Goal: Information Seeking & Learning: Learn about a topic

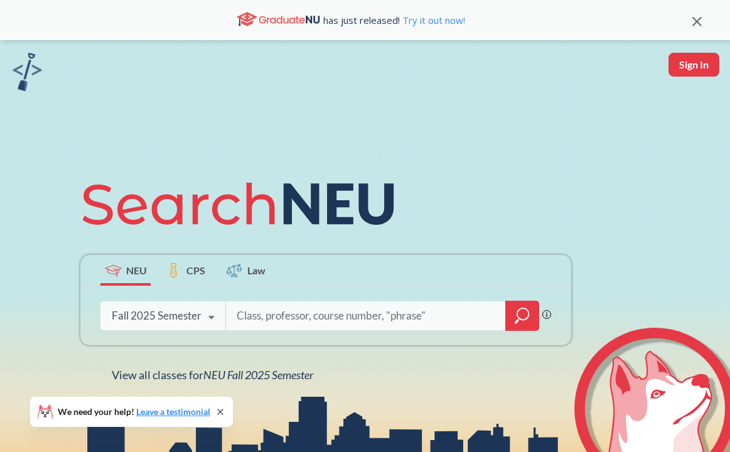
click at [171, 327] on div "Fall 2025 Semester Fall 2025 Semester Summer 2 2025 Semester Summer Full 2025 S…" at bounding box center [162, 315] width 125 height 31
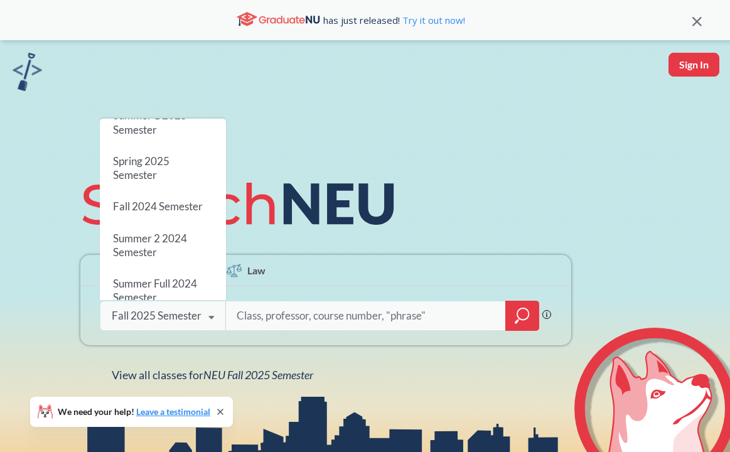
scroll to position [143, 0]
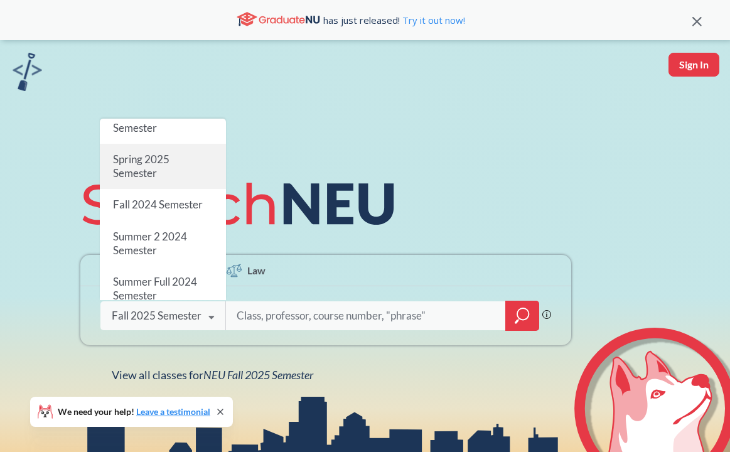
click at [175, 178] on div "Spring 2025 Semester" at bounding box center [163, 166] width 126 height 45
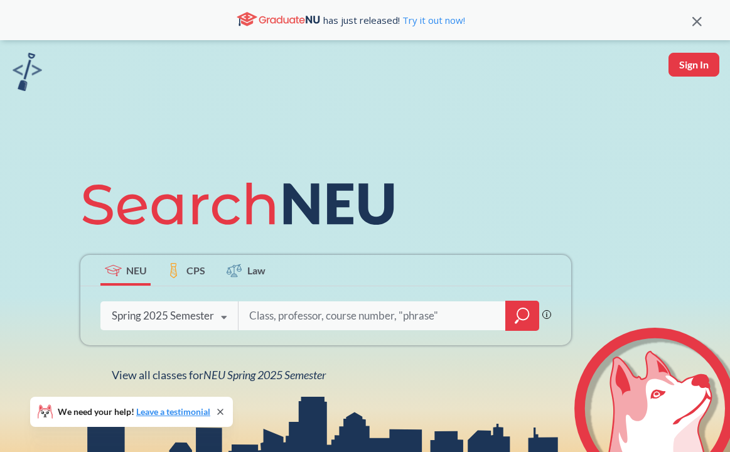
click at [516, 323] on icon "magnifying glass" at bounding box center [521, 316] width 15 height 18
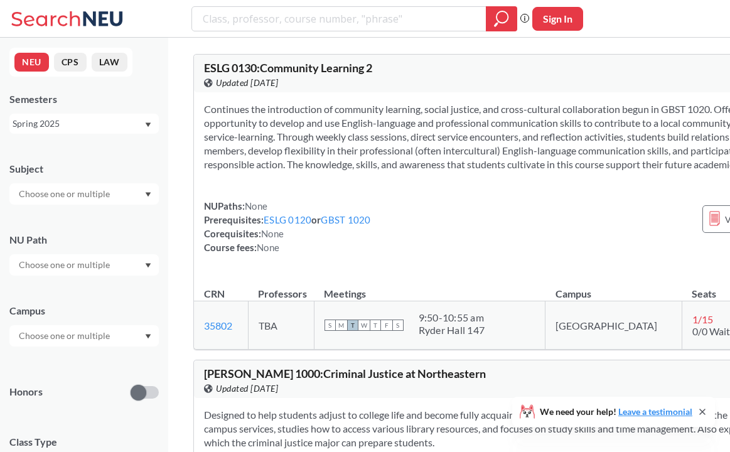
click at [96, 192] on input "text" at bounding box center [65, 193] width 105 height 15
type input "fin"
click at [99, 220] on div "FINA ( 48 )" at bounding box center [87, 216] width 142 height 14
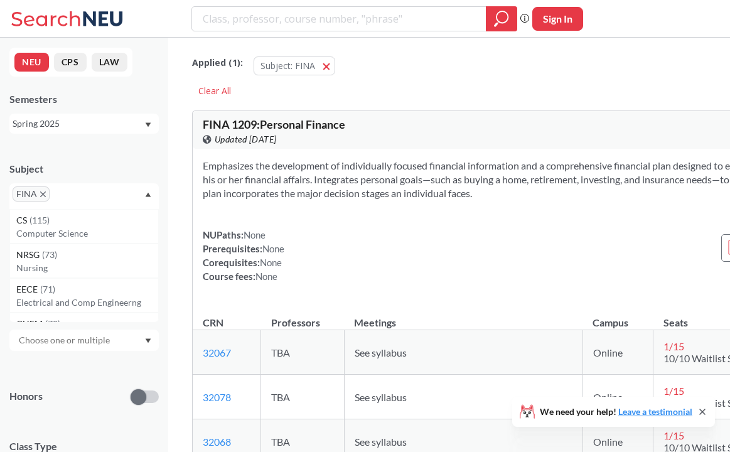
click at [139, 160] on div "Subject FINA CS ( 115 ) Computer Science NRSG ( 73 ) Nursing EECE ( 71 ) Electr…" at bounding box center [83, 179] width 149 height 60
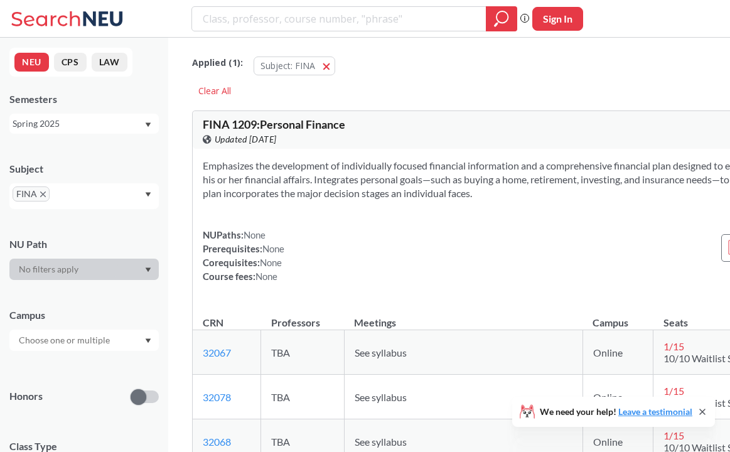
click at [445, 200] on section "Emphasizes the development of individually focused financial information and a …" at bounding box center [533, 179] width 661 height 41
